Goal: Task Accomplishment & Management: Complete application form

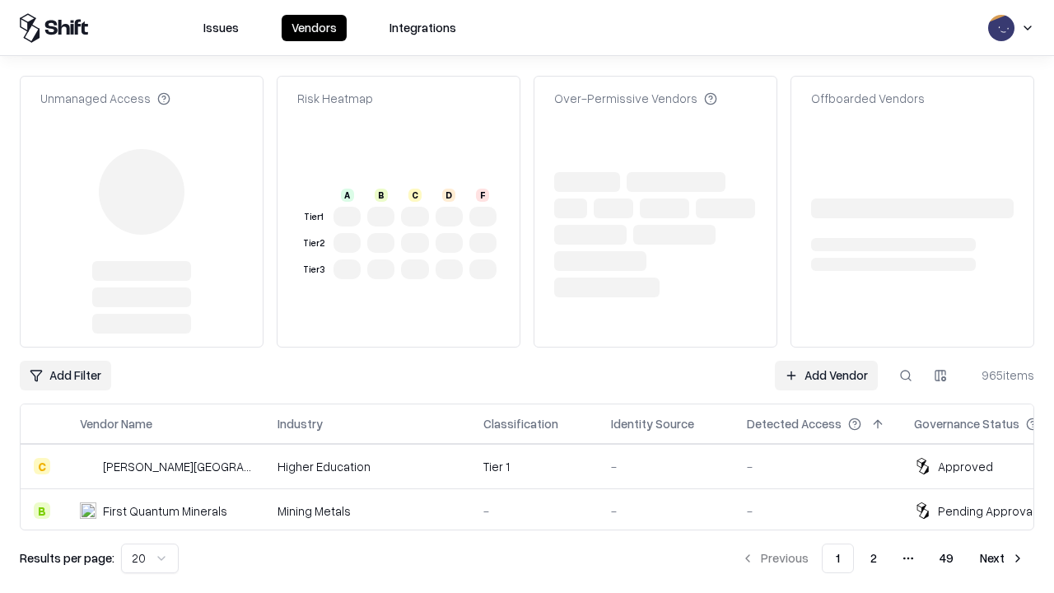
click at [826, 361] on link "Add Vendor" at bounding box center [826, 376] width 103 height 30
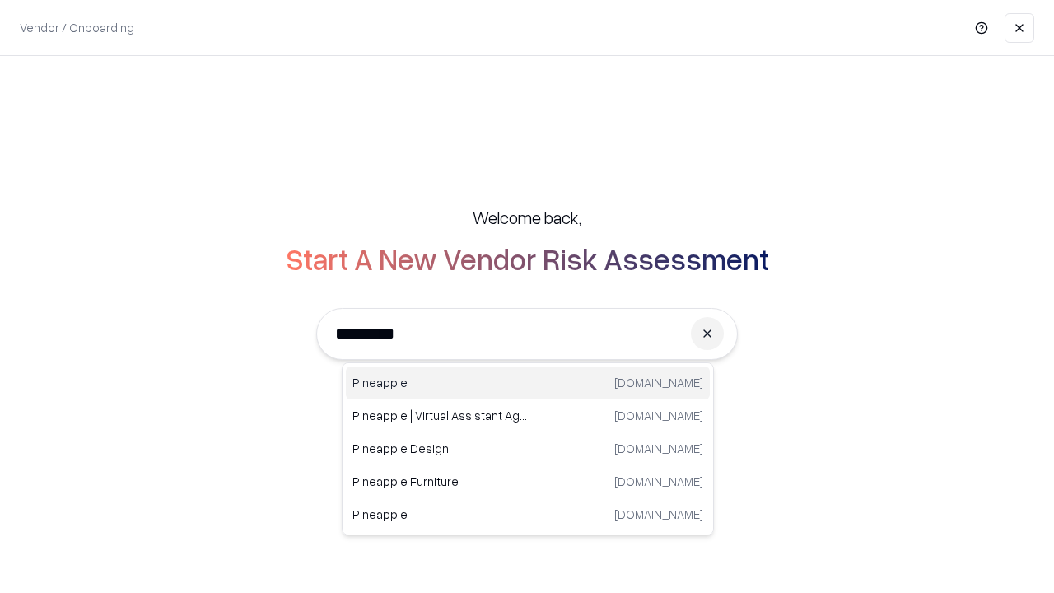
click at [528, 383] on div "Pineapple [DOMAIN_NAME]" at bounding box center [528, 382] width 364 height 33
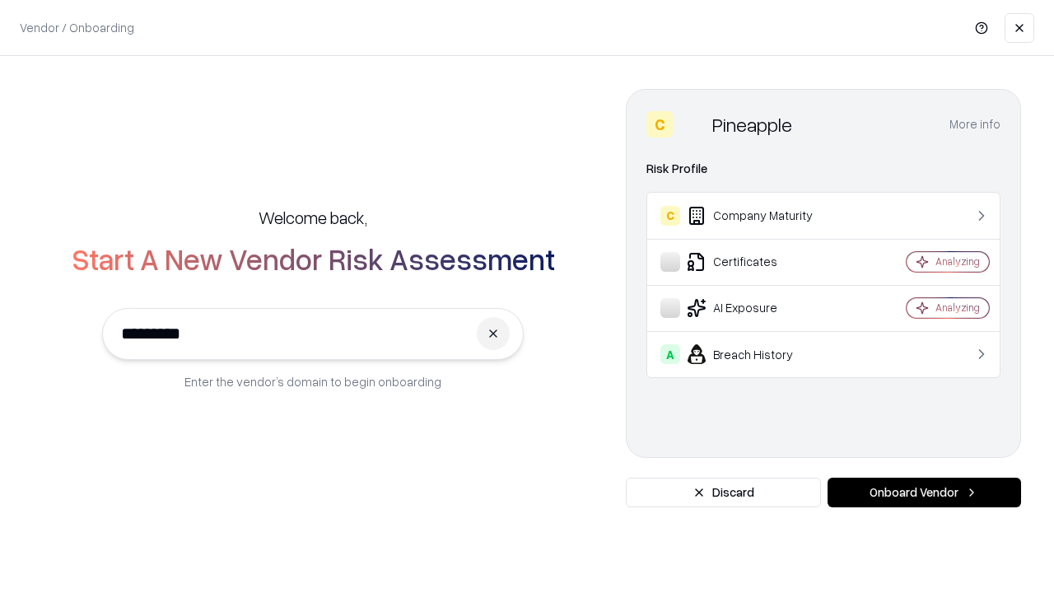
type input "*********"
click at [924, 492] on button "Onboard Vendor" at bounding box center [925, 493] width 194 height 30
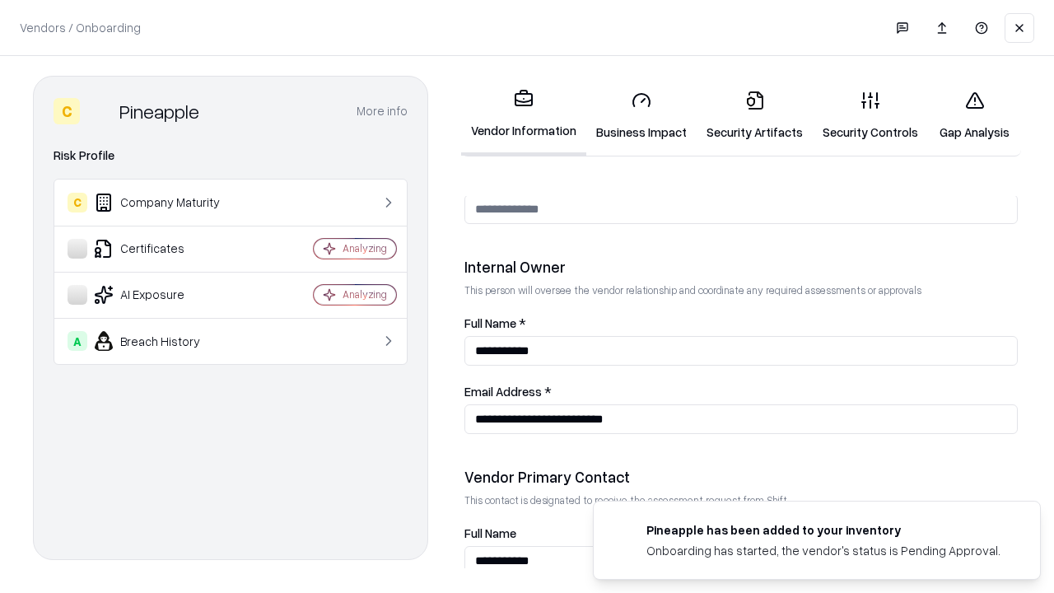
scroll to position [853, 0]
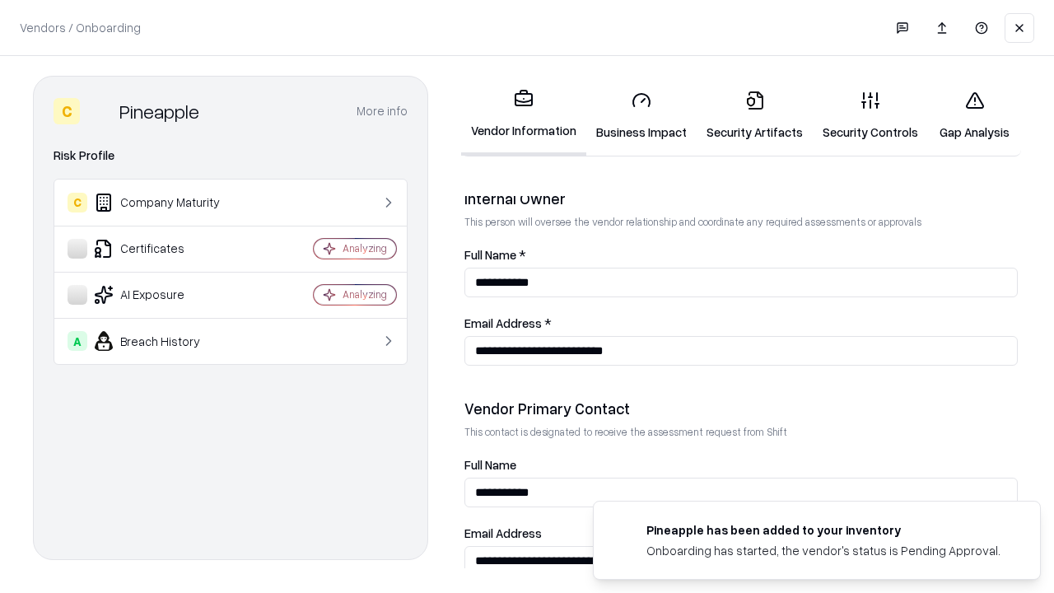
click at [642, 115] on link "Business Impact" at bounding box center [641, 115] width 110 height 77
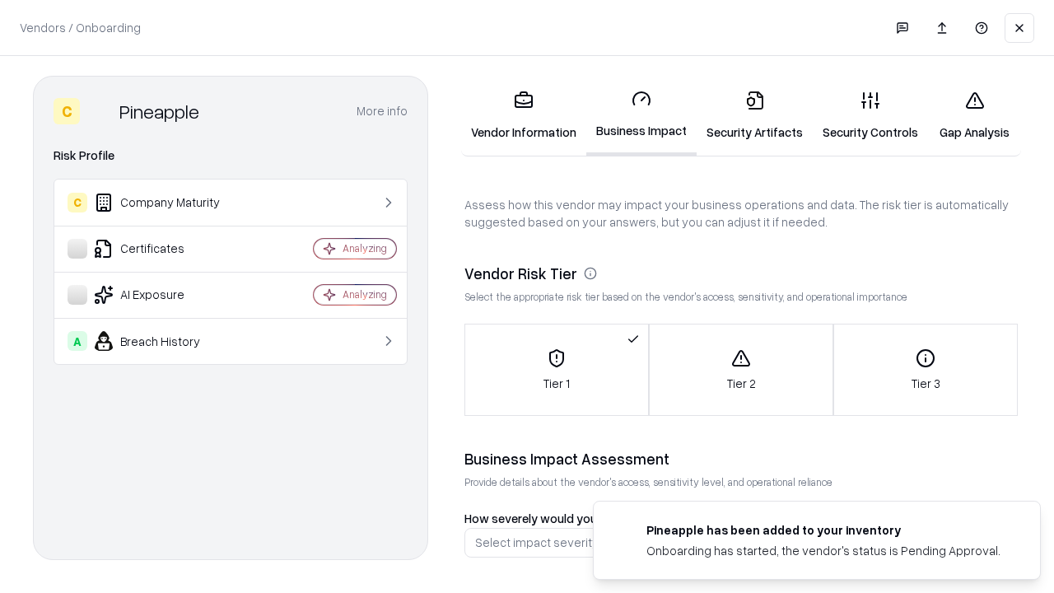
click at [754, 115] on link "Security Artifacts" at bounding box center [755, 115] width 116 height 77
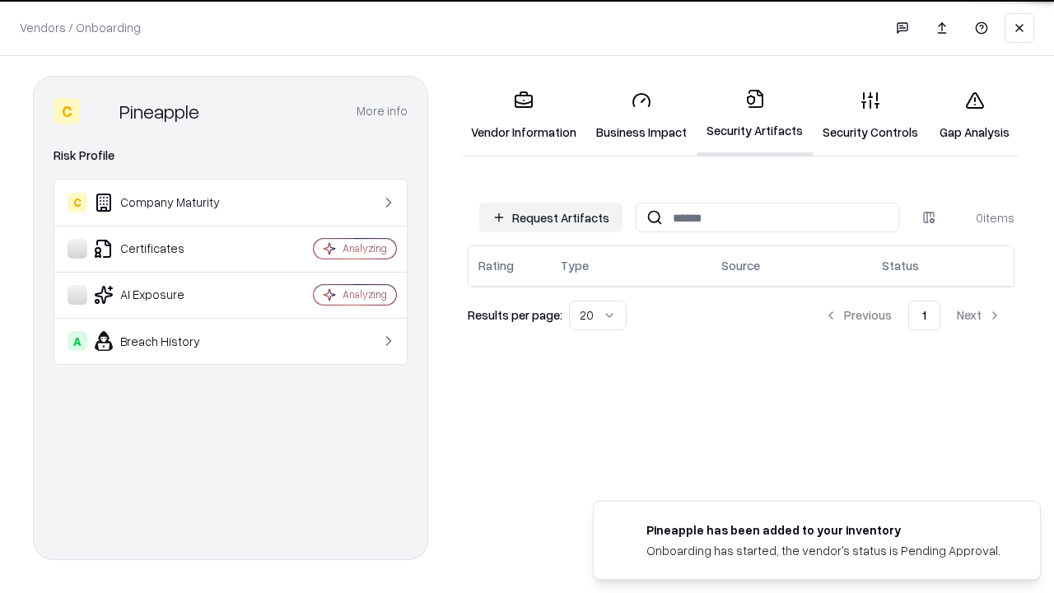
click at [551, 217] on button "Request Artifacts" at bounding box center [550, 218] width 143 height 30
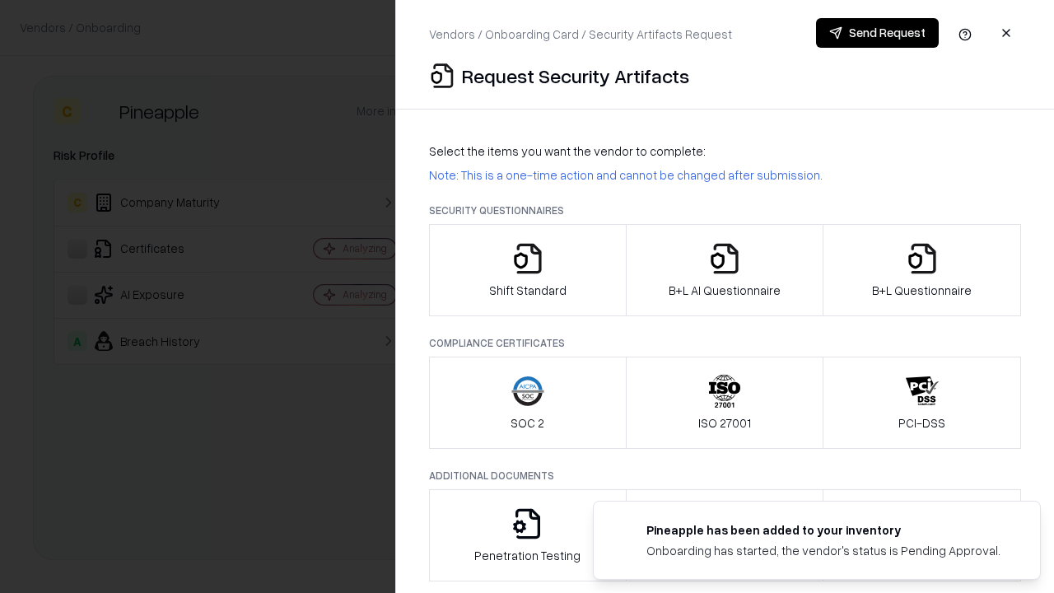
click at [527, 270] on icon "button" at bounding box center [527, 258] width 33 height 33
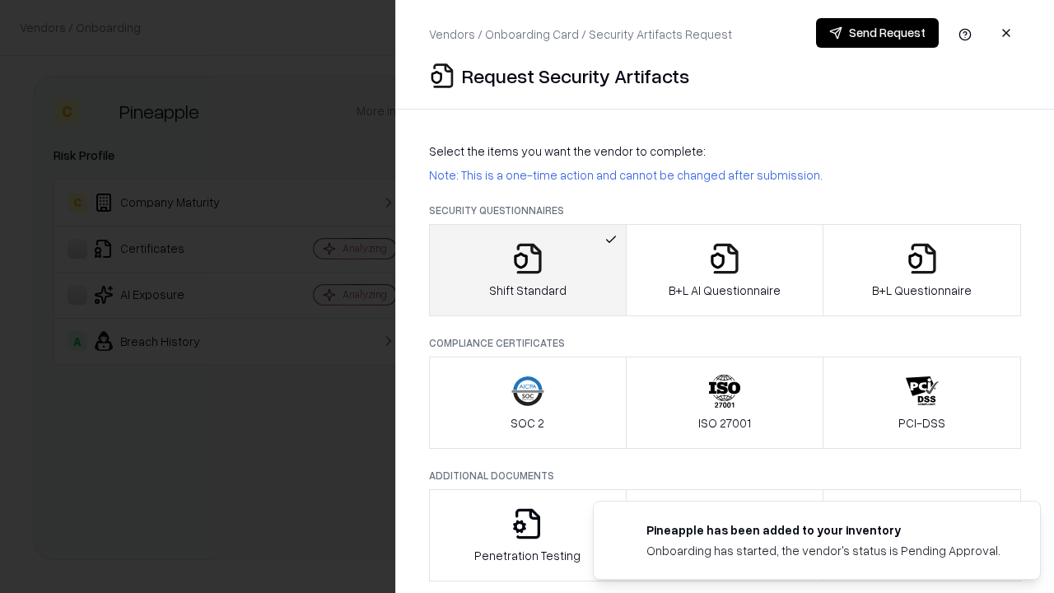
click at [877, 33] on button "Send Request" at bounding box center [877, 33] width 123 height 30
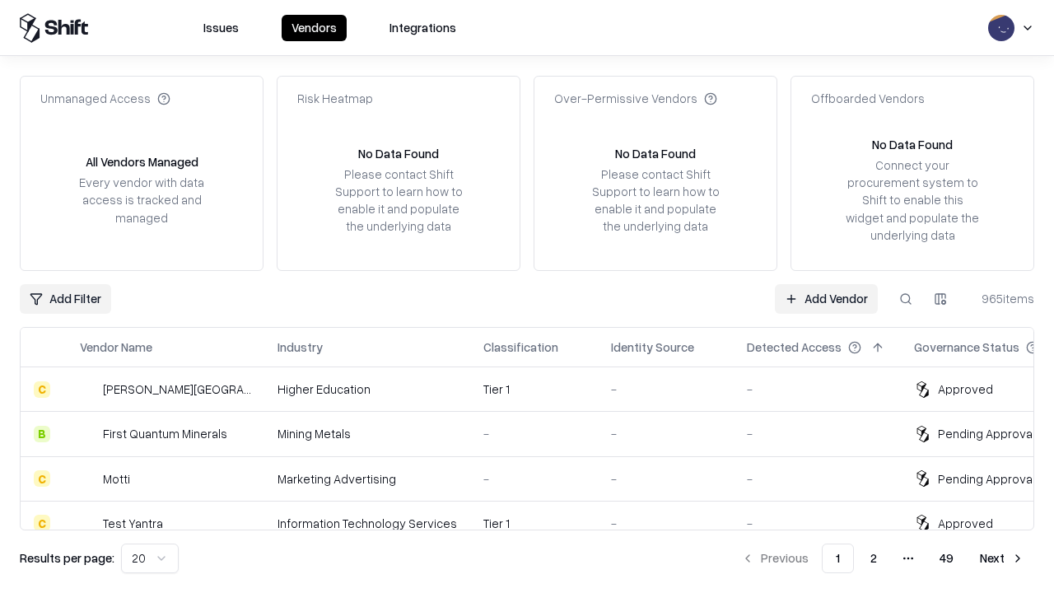
click at [906, 298] on button at bounding box center [906, 299] width 30 height 30
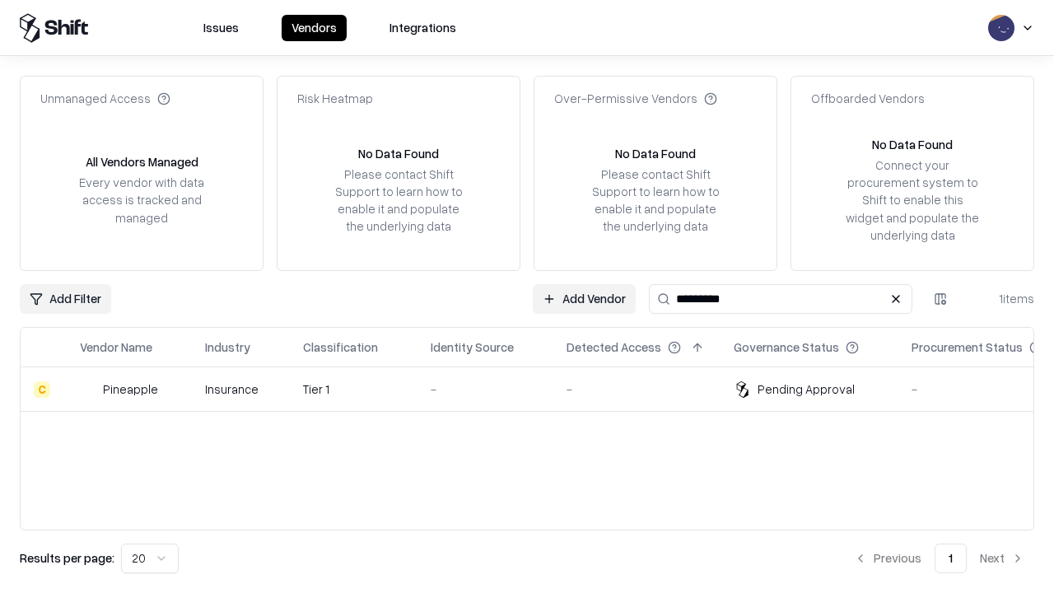
type input "*********"
click at [537, 389] on div "-" at bounding box center [486, 388] width 110 height 17
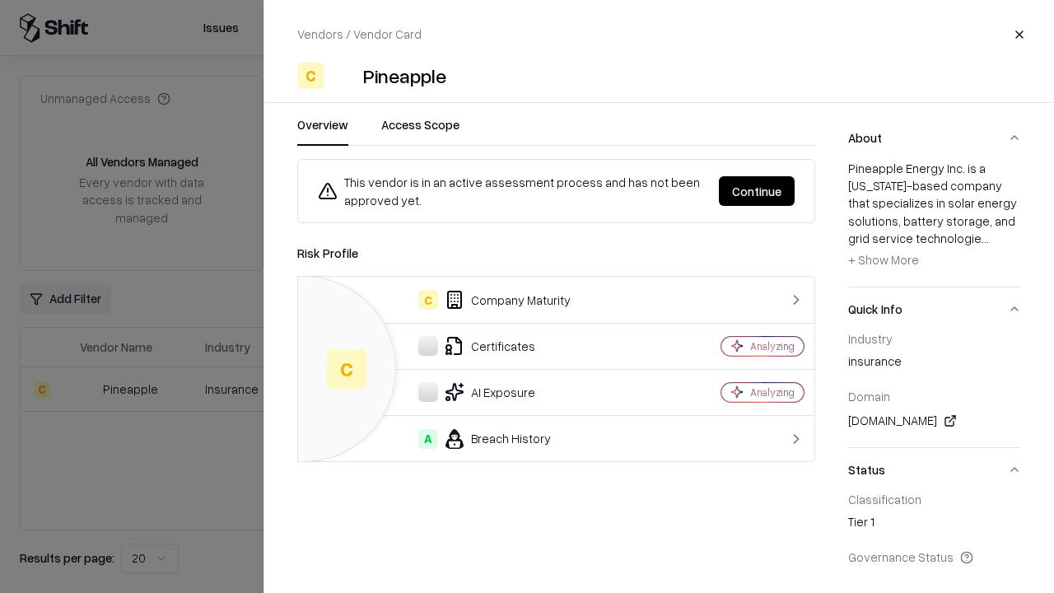
click at [757, 191] on button "Continue" at bounding box center [757, 191] width 76 height 30
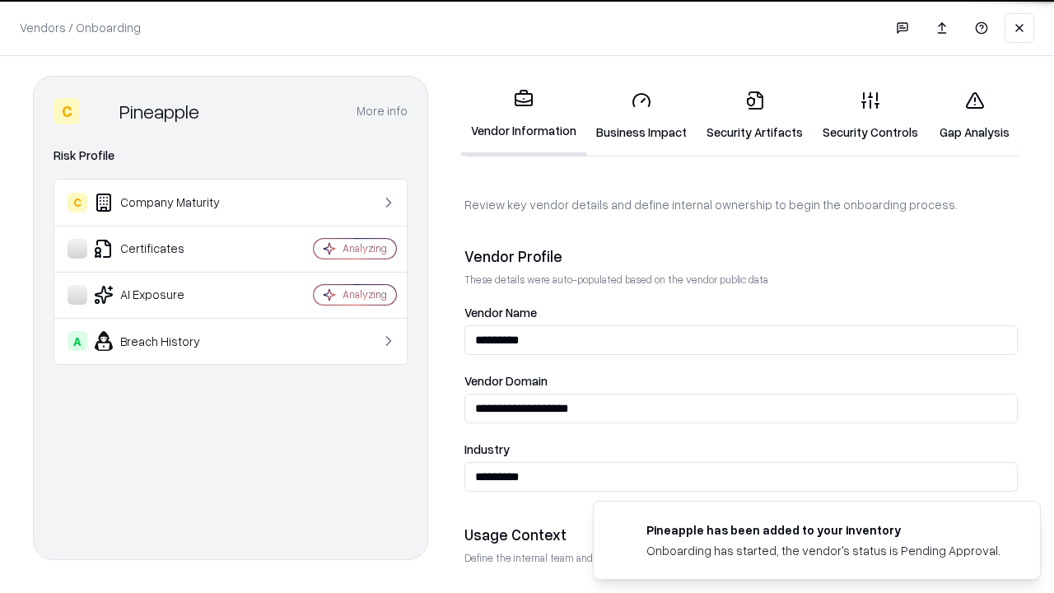
click at [754, 115] on link "Security Artifacts" at bounding box center [755, 115] width 116 height 77
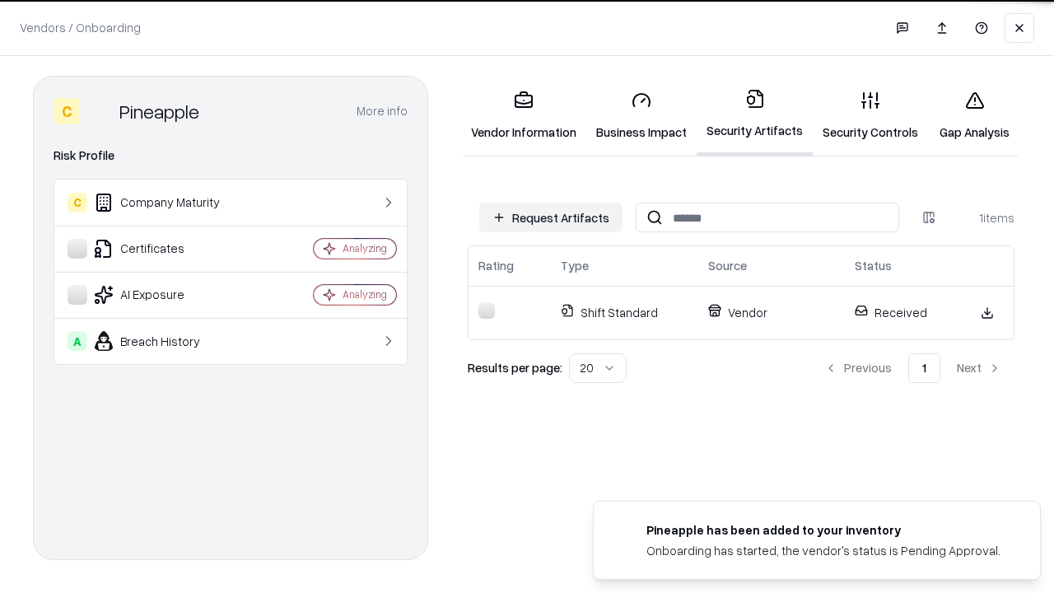
click at [974, 115] on link "Gap Analysis" at bounding box center [974, 115] width 93 height 77
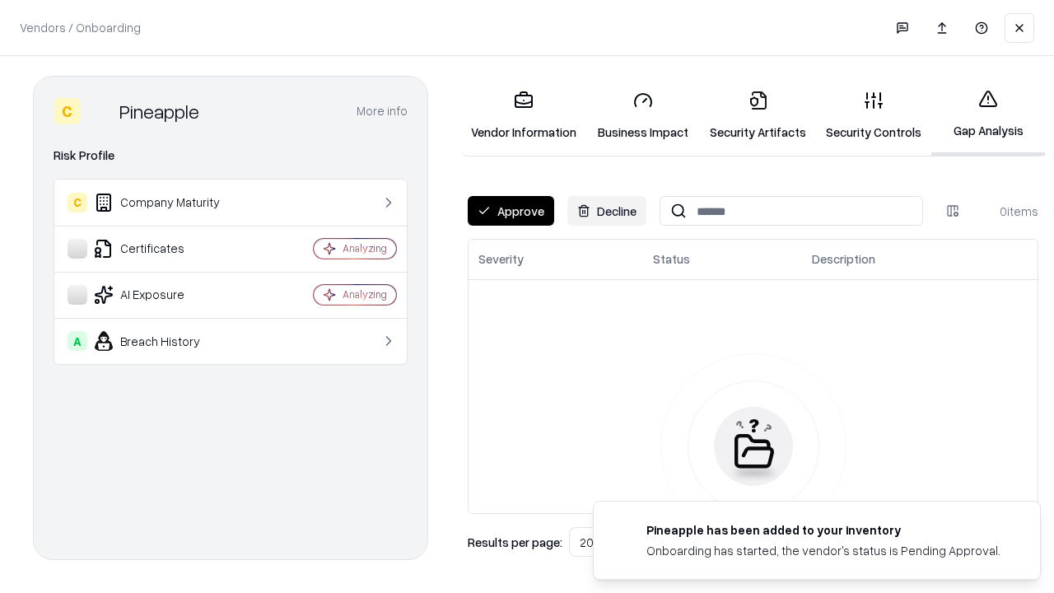
click at [511, 211] on button "Approve" at bounding box center [511, 211] width 86 height 30
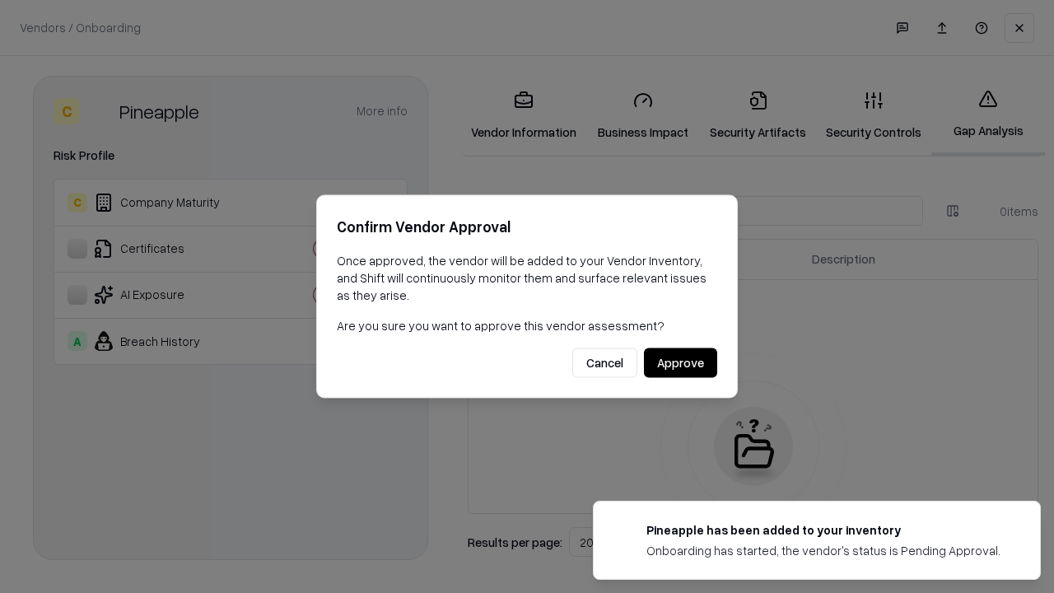
click at [680, 362] on button "Approve" at bounding box center [680, 363] width 73 height 30
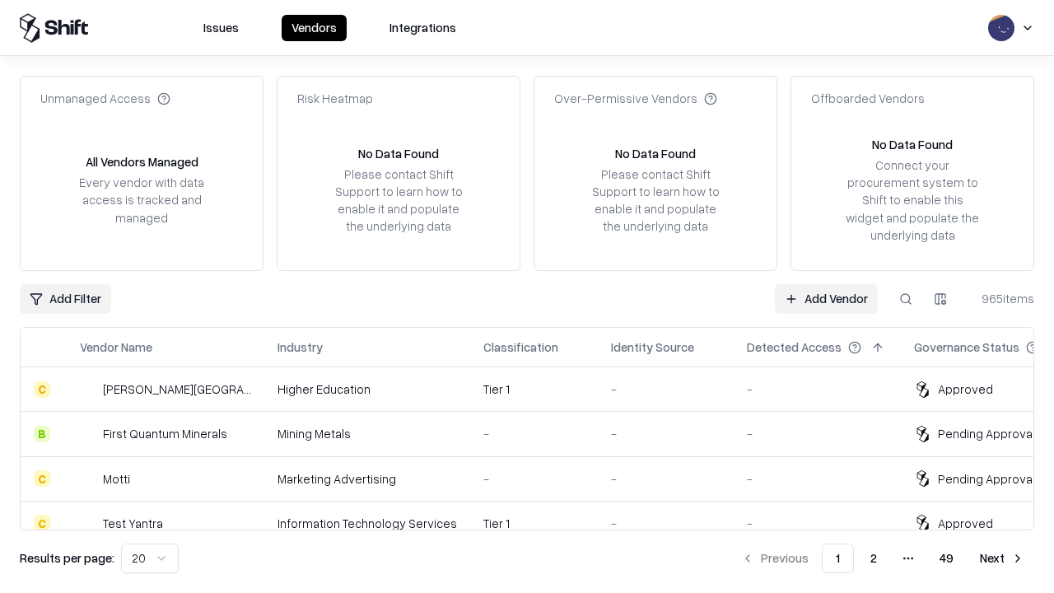
type input "*********"
click at [826, 298] on link "Add Vendor" at bounding box center [826, 299] width 103 height 30
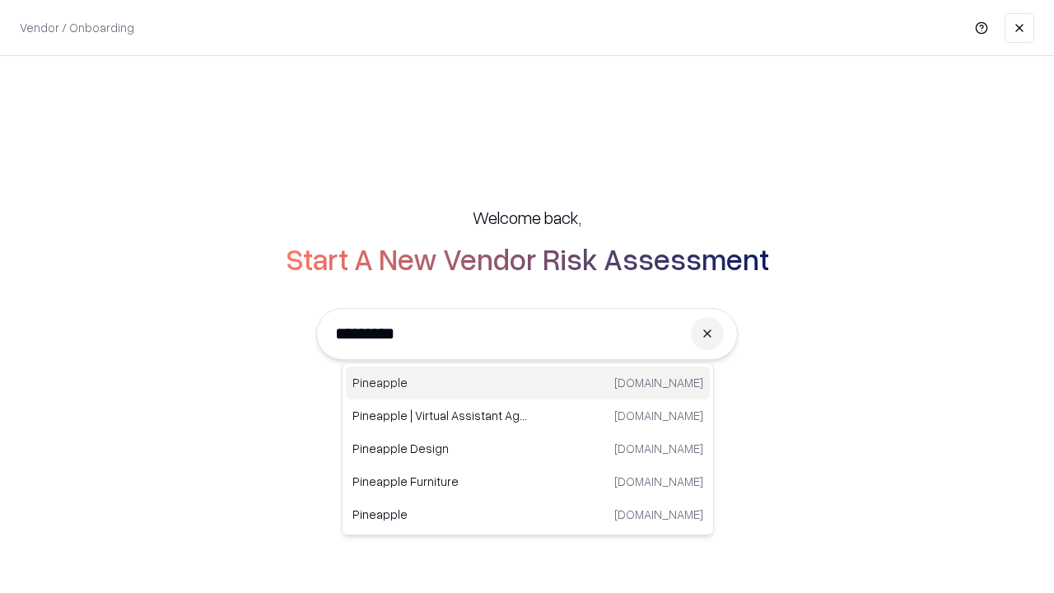
click at [528, 383] on div "Pineapple [DOMAIN_NAME]" at bounding box center [528, 382] width 364 height 33
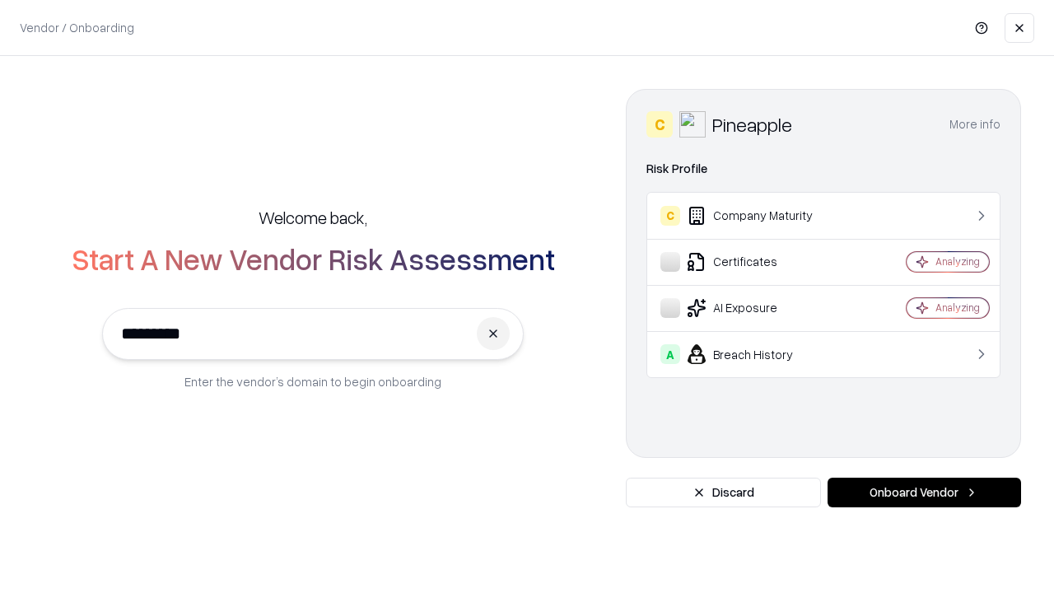
type input "*********"
click at [924, 492] on button "Onboard Vendor" at bounding box center [925, 493] width 194 height 30
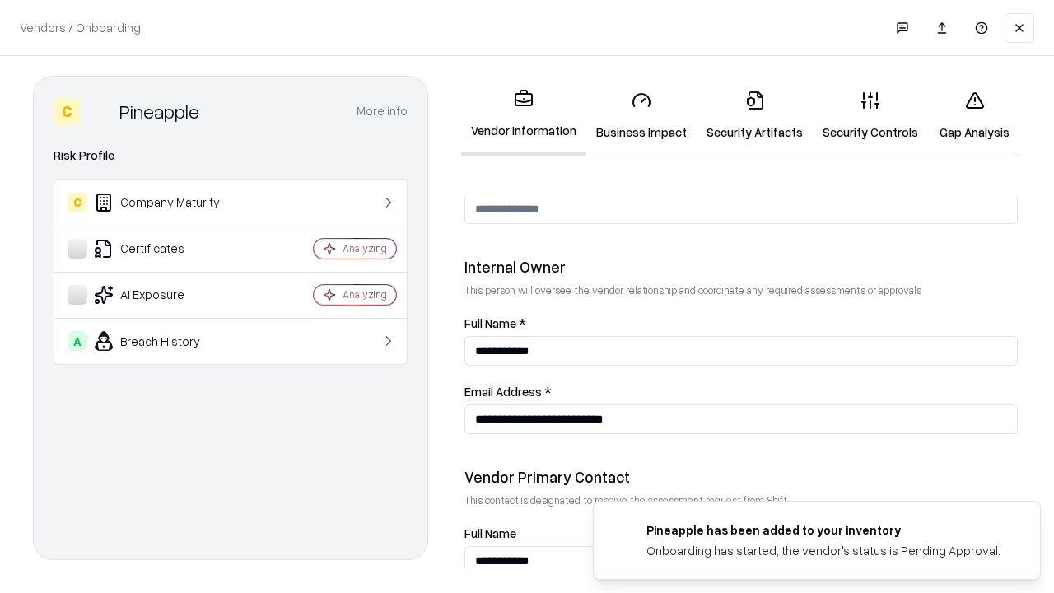
scroll to position [853, 0]
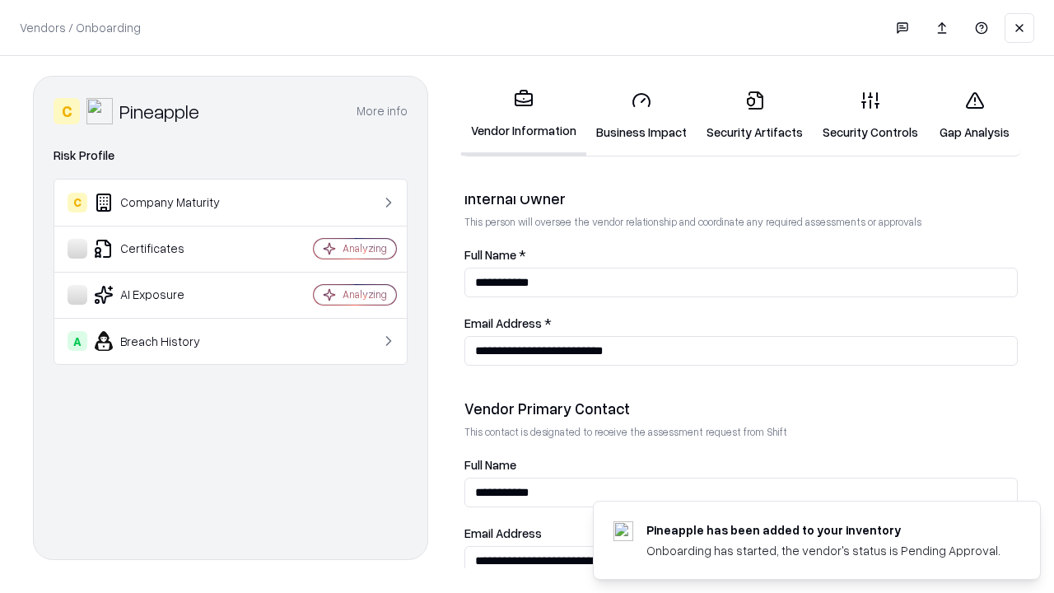
click at [974, 115] on link "Gap Analysis" at bounding box center [974, 115] width 93 height 77
